Goal: Book appointment/travel/reservation

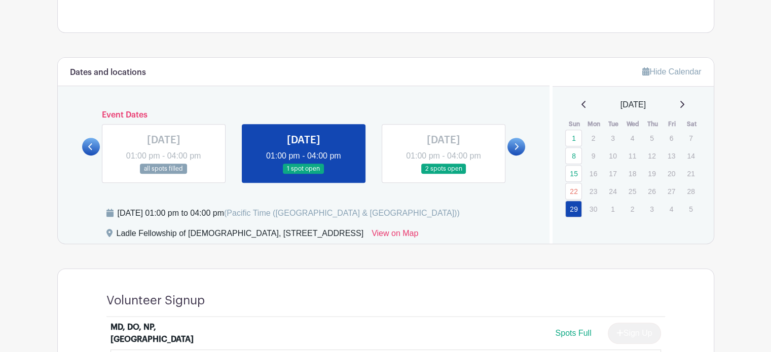
scroll to position [393, 0]
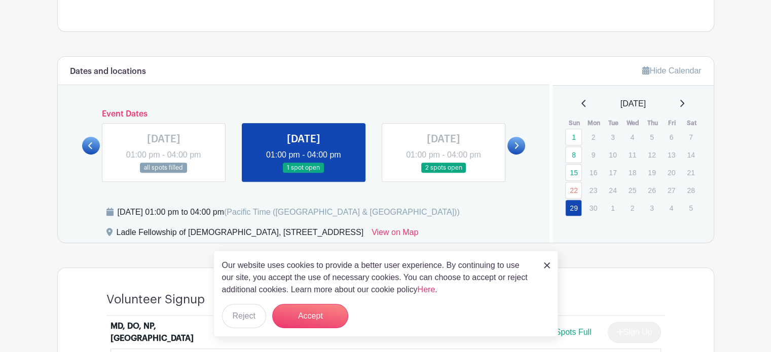
click at [687, 98] on div "[DATE]" at bounding box center [633, 104] width 137 height 12
click at [321, 316] on button "Accept" at bounding box center [310, 316] width 76 height 24
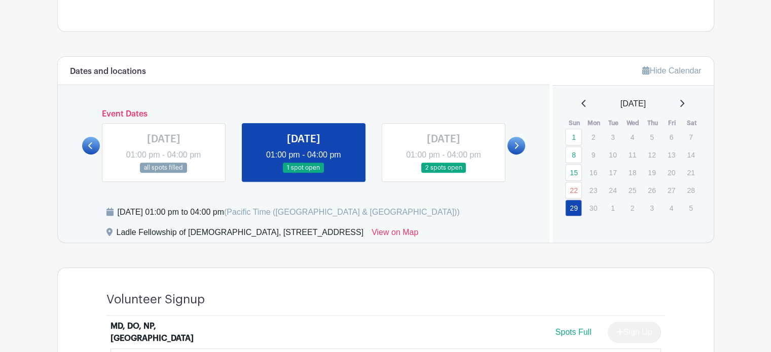
click at [687, 105] on div "[DATE]" at bounding box center [633, 104] width 137 height 12
click at [683, 102] on icon at bounding box center [681, 103] width 5 height 8
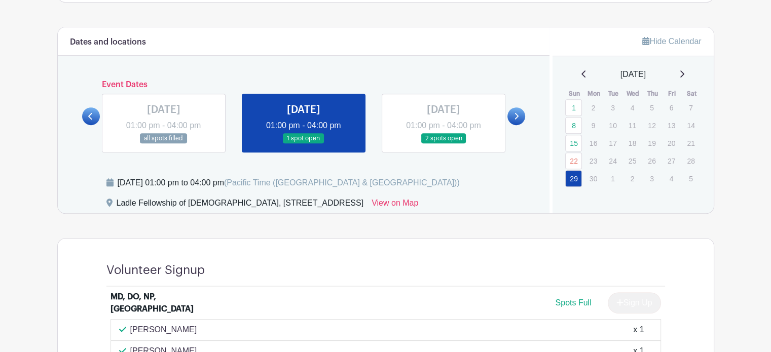
scroll to position [422, 0]
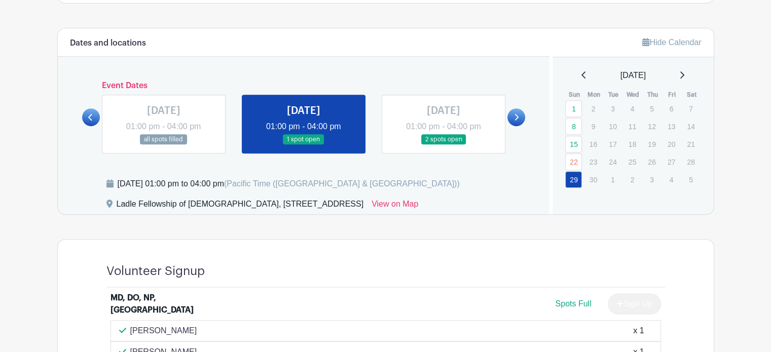
click at [681, 79] on link at bounding box center [681, 75] width 5 height 12
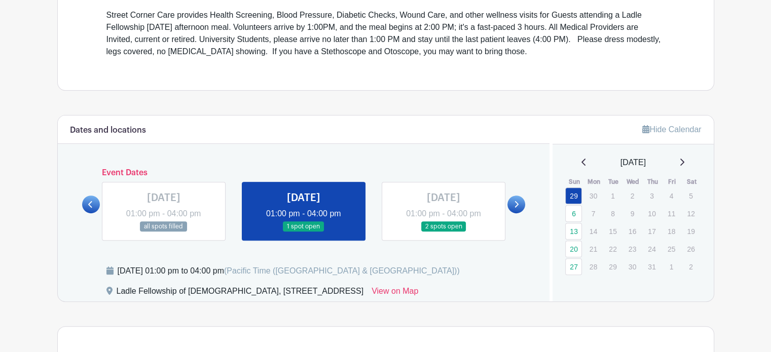
scroll to position [299, 0]
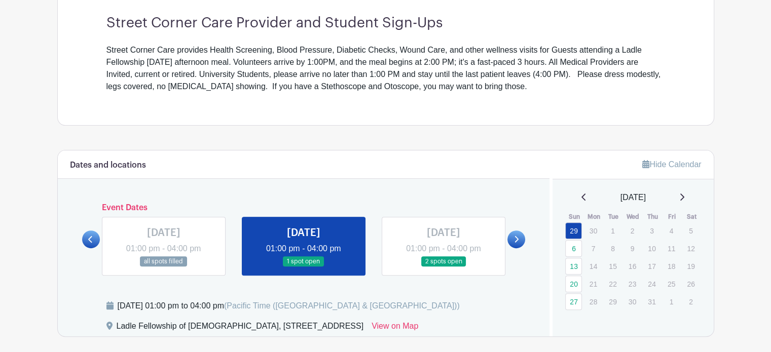
click at [682, 195] on icon at bounding box center [681, 197] width 5 height 8
click at [684, 198] on icon at bounding box center [681, 197] width 5 height 8
